Goal: Information Seeking & Learning: Learn about a topic

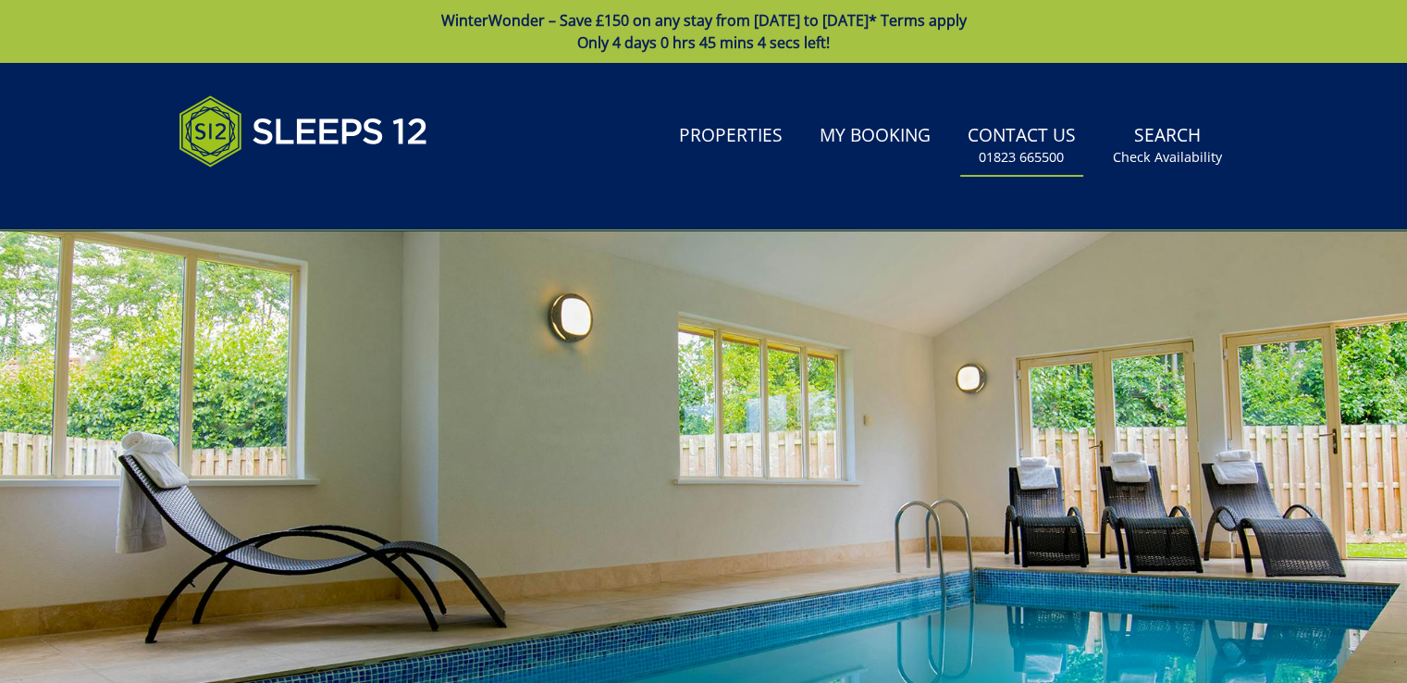
click at [1035, 142] on link "Contact Us 01823 665500" at bounding box center [1021, 146] width 123 height 60
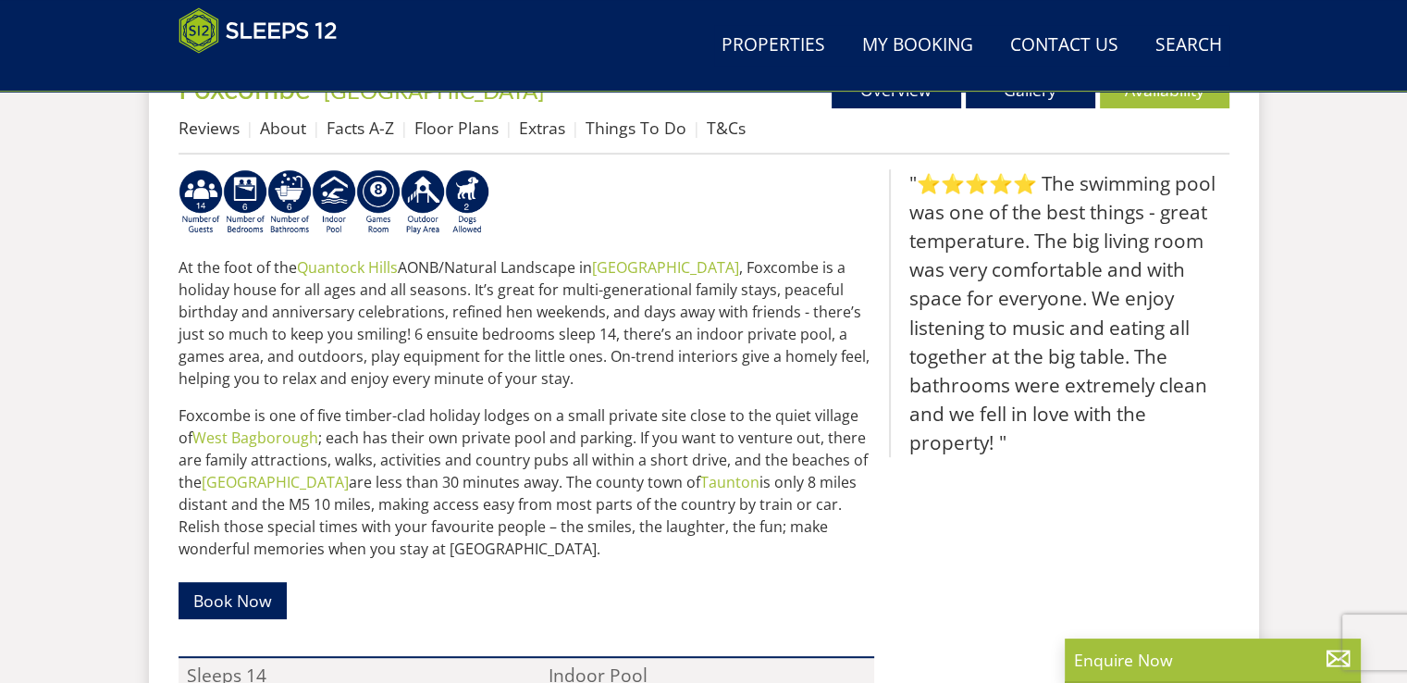
scroll to position [757, 0]
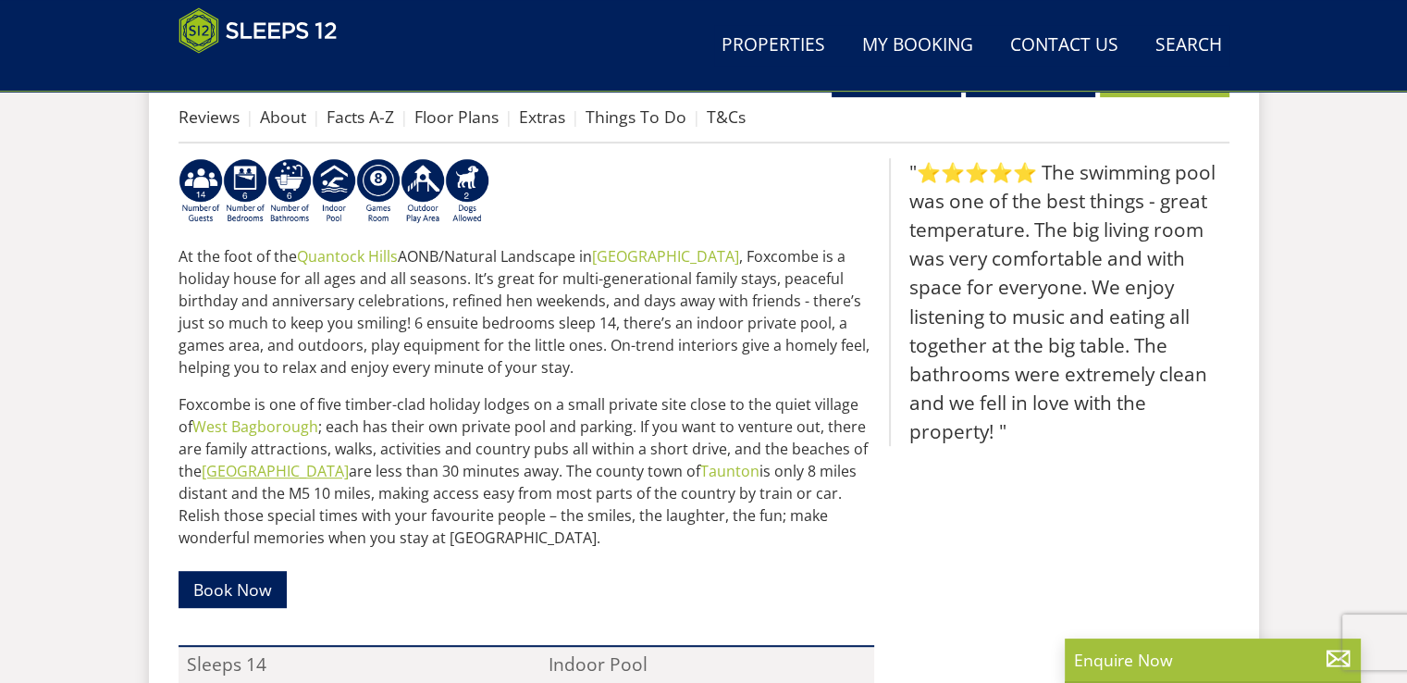
click at [277, 471] on link "[GEOGRAPHIC_DATA]" at bounding box center [275, 471] width 147 height 20
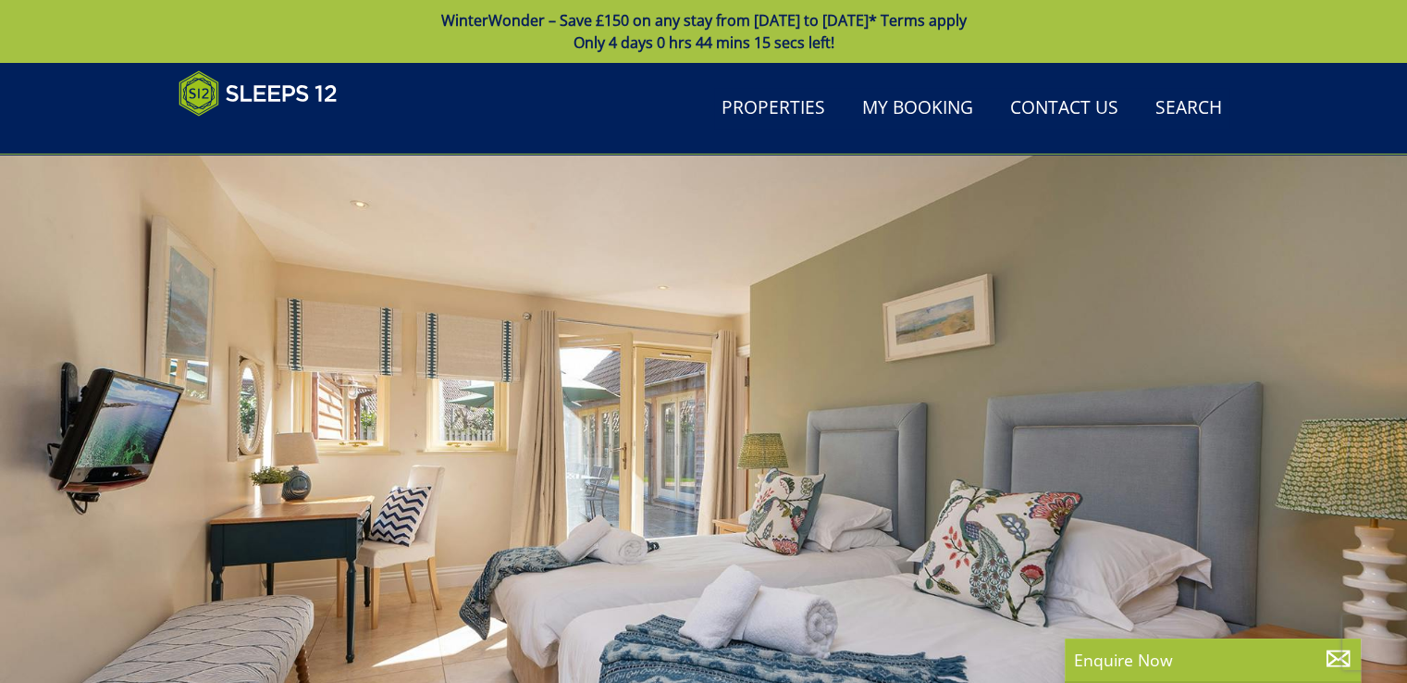
scroll to position [757, 0]
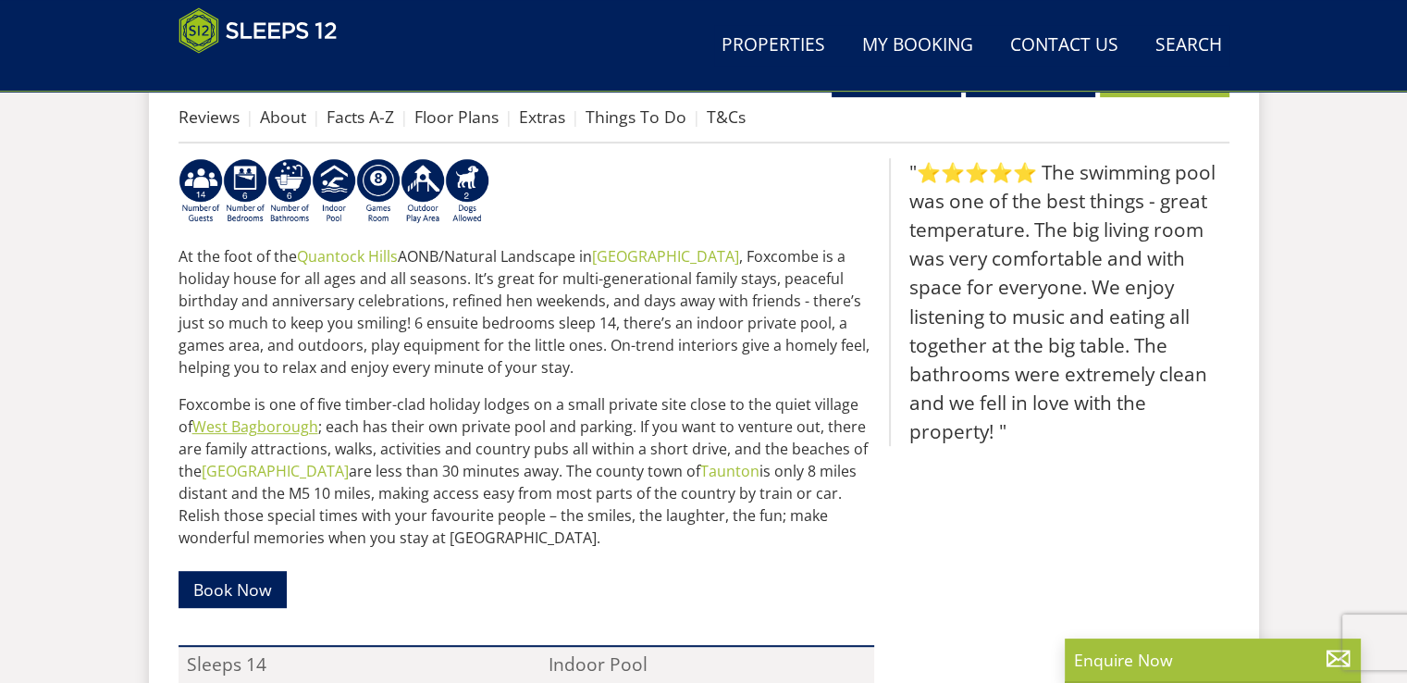
click at [270, 428] on link "West Bagborough" at bounding box center [255, 426] width 126 height 20
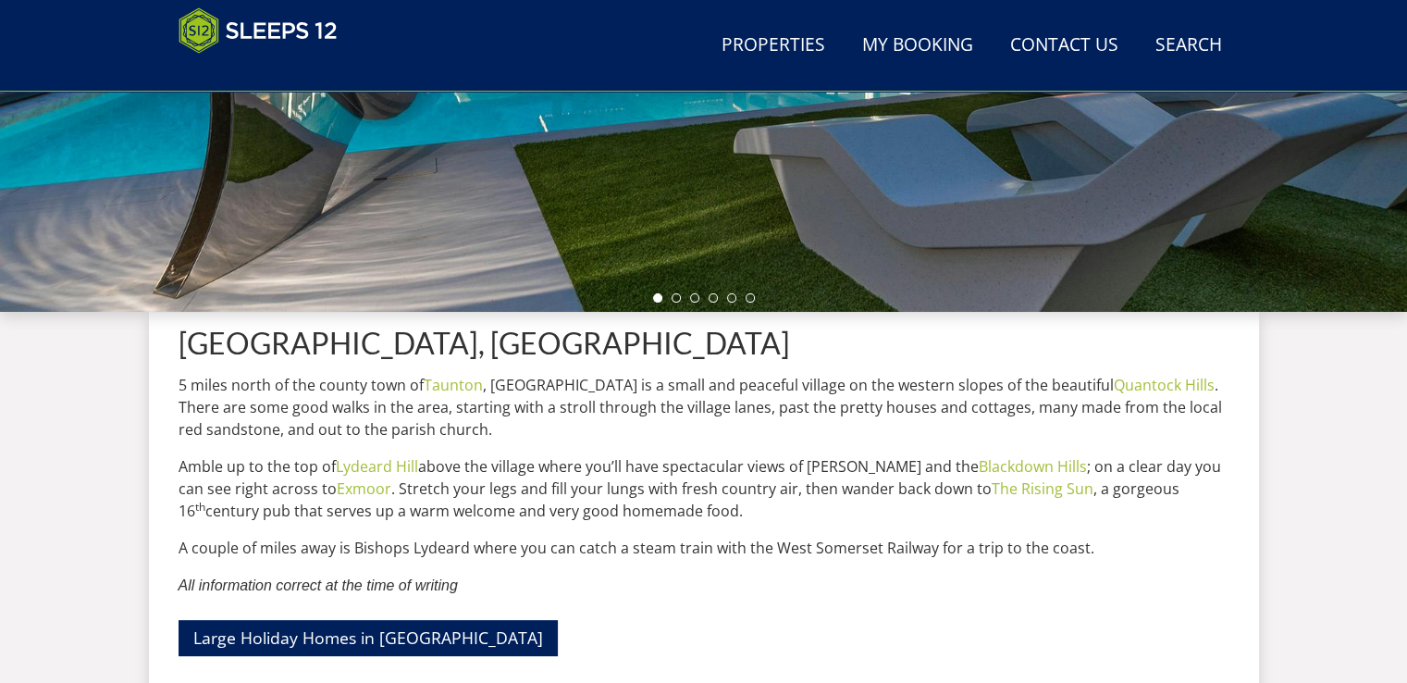
scroll to position [459, 0]
